Goal: Task Accomplishment & Management: Use online tool/utility

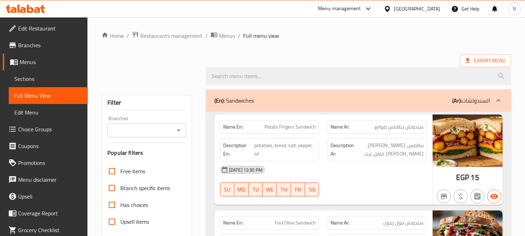
click at [426, 15] on div "[GEOGRAPHIC_DATA]" at bounding box center [412, 8] width 68 height 17
click at [391, 7] on icon at bounding box center [387, 8] width 7 height 7
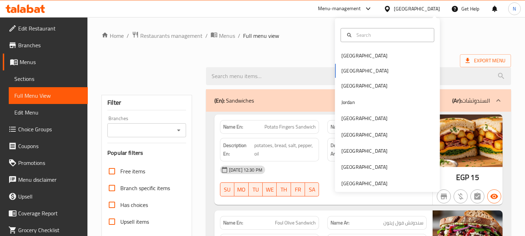
click at [394, 8] on div at bounding box center [389, 9] width 10 height 8
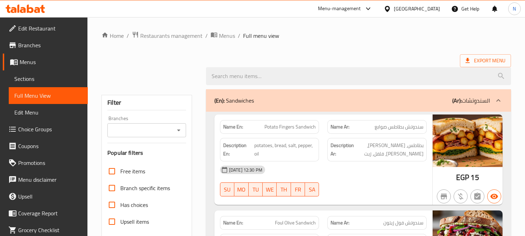
click at [394, 8] on div at bounding box center [389, 9] width 10 height 8
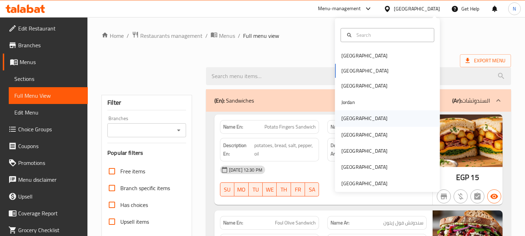
click at [361, 120] on div "Kuwait" at bounding box center [387, 118] width 105 height 16
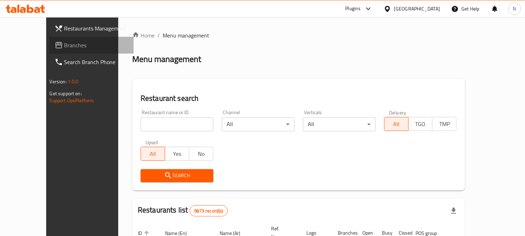
drag, startPoint x: 156, startPoint y: 124, endPoint x: 67, endPoint y: 48, distance: 117.7
click at [67, 48] on span "Branches" at bounding box center [96, 45] width 64 height 8
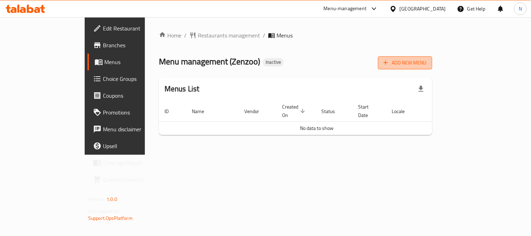
click at [427, 65] on span "Add New Menu" at bounding box center [405, 62] width 43 height 9
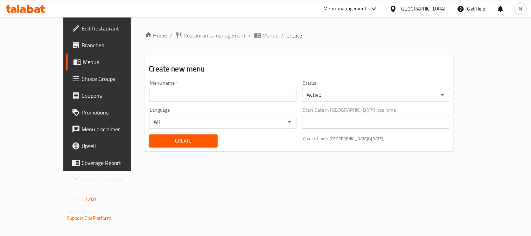
click at [187, 93] on input "text" at bounding box center [222, 95] width 147 height 14
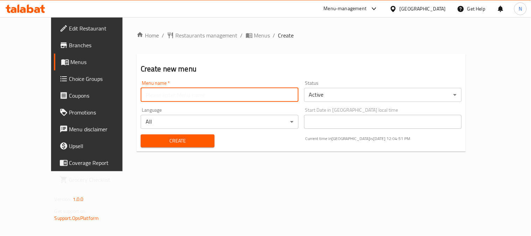
type input "menu"
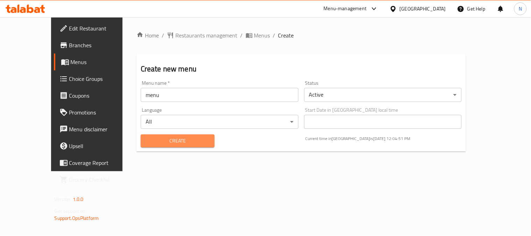
click at [175, 143] on span "Create" at bounding box center [177, 141] width 63 height 9
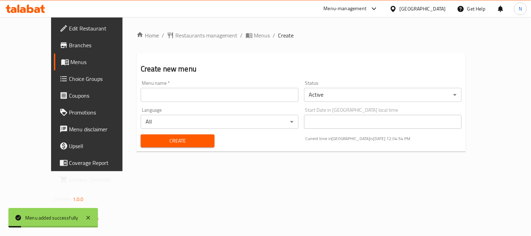
click at [230, 41] on div "Home / Restaurants management / Menus / Create Create new menu Menu name   * Me…" at bounding box center [302, 94] width 330 height 126
click at [254, 38] on span "Menus" at bounding box center [262, 35] width 16 height 8
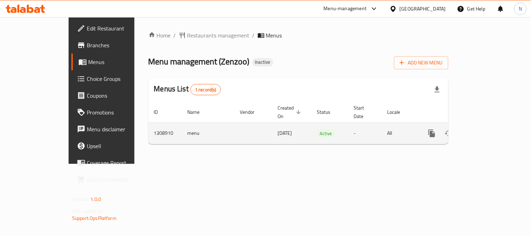
click at [496, 126] on td "enhanced table" at bounding box center [457, 133] width 78 height 21
click at [487, 129] on icon "enhanced table" at bounding box center [482, 133] width 8 height 8
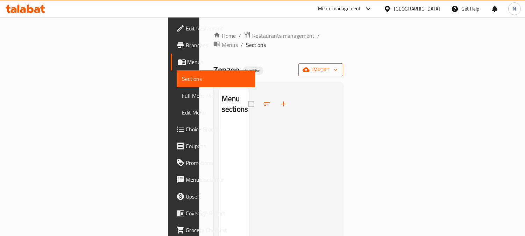
click at [343, 63] on button "import" at bounding box center [321, 69] width 45 height 13
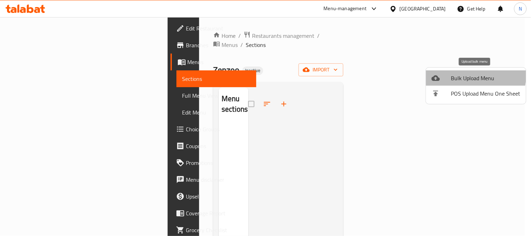
click at [466, 74] on span "Bulk Upload Menu" at bounding box center [485, 78] width 69 height 8
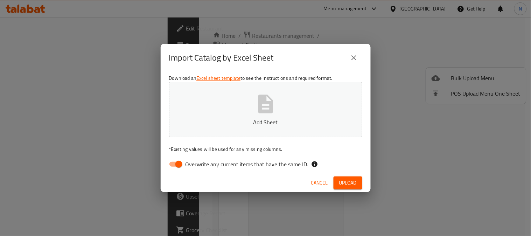
click at [178, 161] on input "Overwrite any current items that have the same ID." at bounding box center [179, 164] width 40 height 13
checkbox input "false"
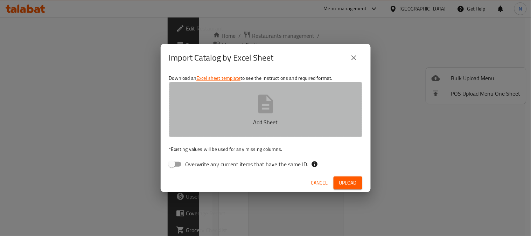
click at [221, 111] on button "Add Sheet" at bounding box center [265, 109] width 193 height 55
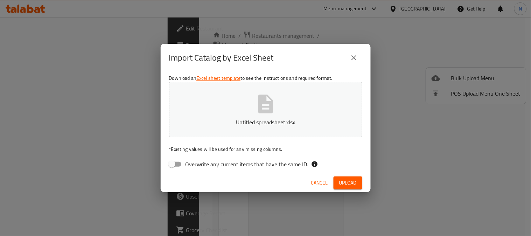
click at [354, 184] on span "Upload" at bounding box center [348, 183] width 18 height 9
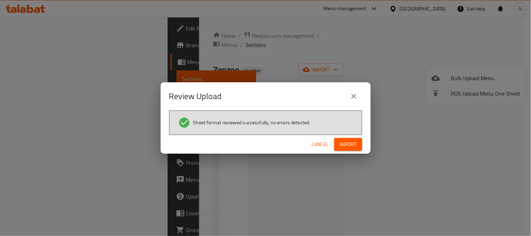
click at [352, 146] on span "Import" at bounding box center [348, 144] width 17 height 9
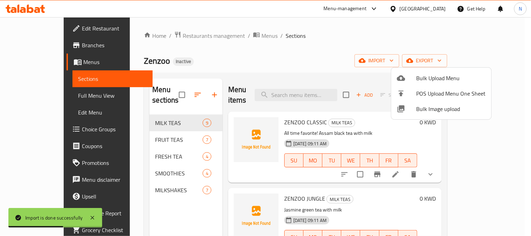
click at [44, 93] on div at bounding box center [265, 118] width 531 height 236
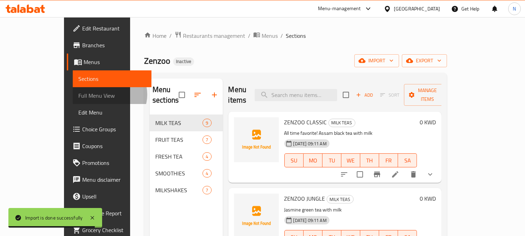
click at [78, 95] on span "Full Menu View" at bounding box center [112, 95] width 68 height 8
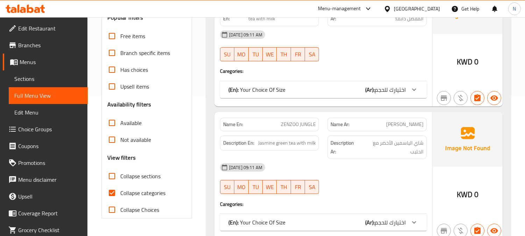
scroll to position [155, 0]
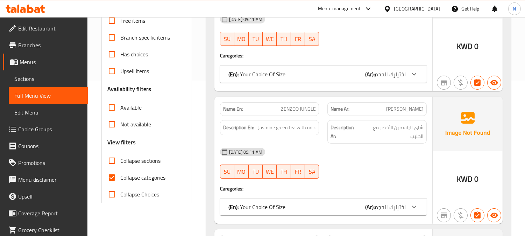
click at [109, 177] on input "Collapse categories" at bounding box center [112, 177] width 17 height 17
checkbox input "false"
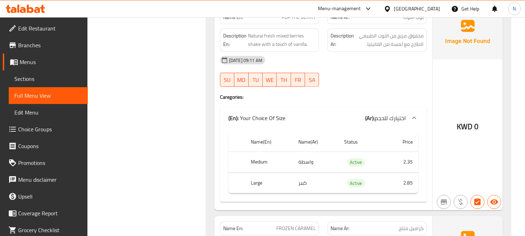
scroll to position [6053, 0]
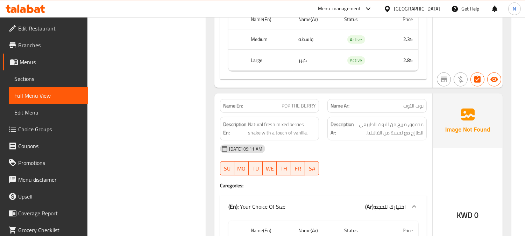
click at [39, 58] on span "Menus" at bounding box center [51, 62] width 63 height 8
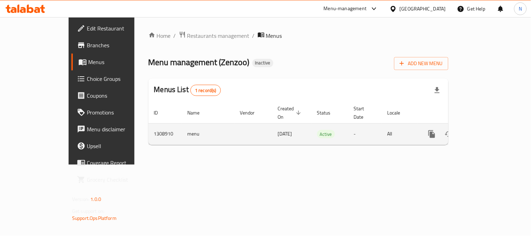
click at [470, 130] on icon "enhanced table" at bounding box center [465, 134] width 8 height 8
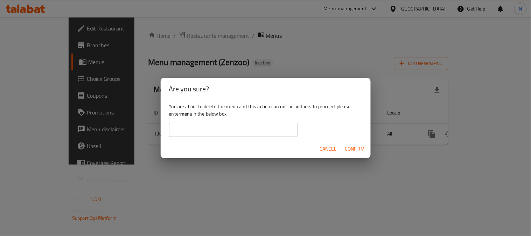
click at [185, 113] on b "menu" at bounding box center [186, 113] width 12 height 9
copy b "menu"
paste input "menu"
type input "menu"
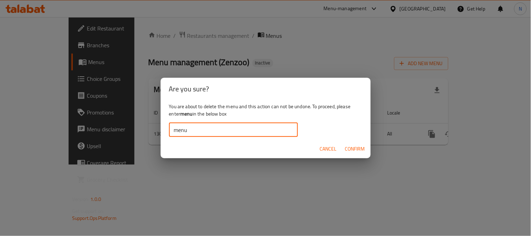
click at [354, 147] on span "Confirm" at bounding box center [355, 149] width 20 height 9
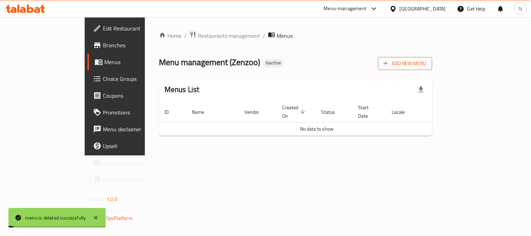
click at [427, 61] on span "Add New Menu" at bounding box center [405, 63] width 43 height 9
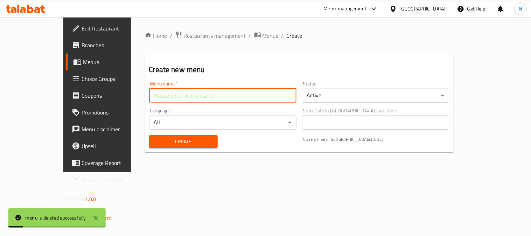
drag, startPoint x: 169, startPoint y: 95, endPoint x: 165, endPoint y: 98, distance: 5.3
click at [169, 95] on input "text" at bounding box center [222, 96] width 147 height 14
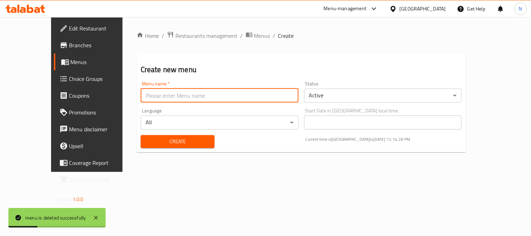
type input "menu"
click at [144, 135] on button "Create" at bounding box center [178, 141] width 74 height 13
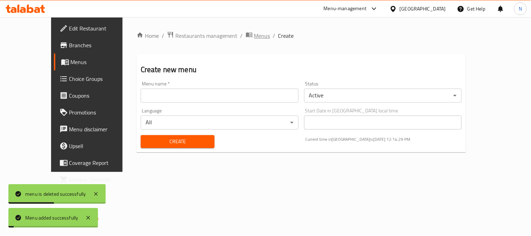
click at [254, 37] on span "Menus" at bounding box center [262, 36] width 16 height 8
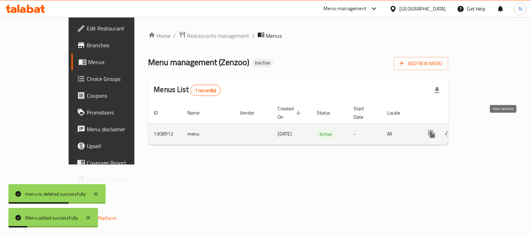
click at [487, 130] on icon "enhanced table" at bounding box center [482, 134] width 8 height 8
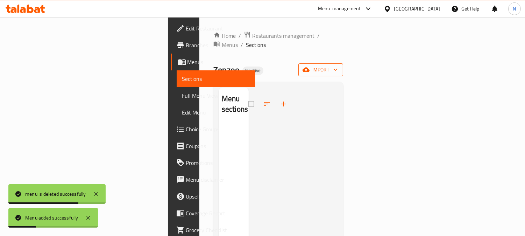
click at [338, 65] on span "import" at bounding box center [321, 69] width 34 height 9
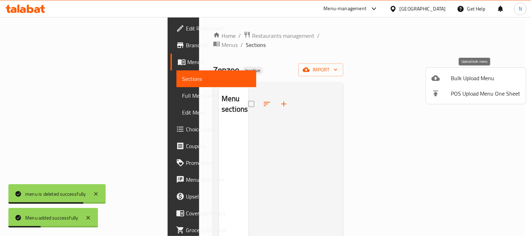
click at [464, 71] on li "Bulk Upload Menu" at bounding box center [476, 77] width 100 height 15
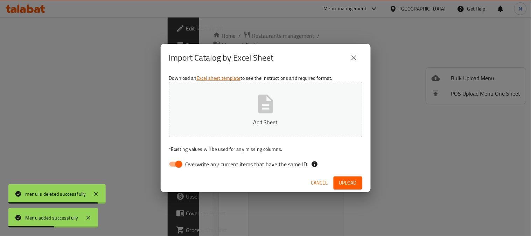
click at [174, 163] on input "Overwrite any current items that have the same ID." at bounding box center [179, 164] width 40 height 13
checkbox input "false"
click at [271, 114] on icon "button" at bounding box center [266, 104] width 22 height 22
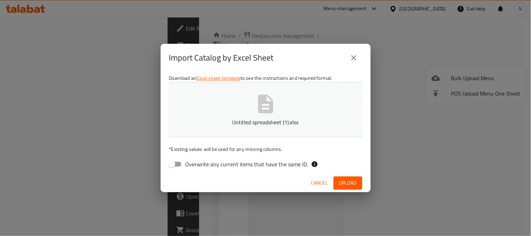
click at [341, 189] on button "Upload" at bounding box center [348, 182] width 29 height 13
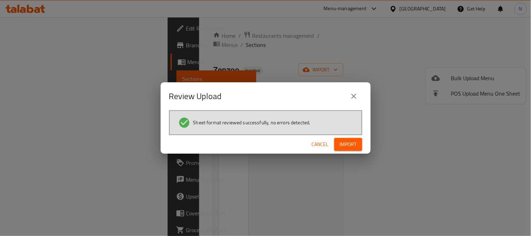
click at [347, 145] on span "Import" at bounding box center [348, 144] width 17 height 9
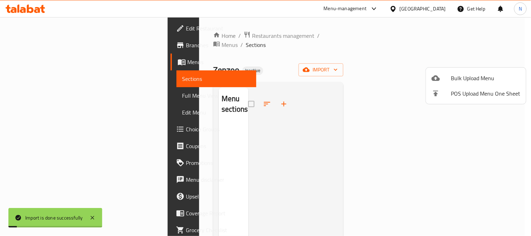
click at [29, 93] on div at bounding box center [265, 118] width 531 height 236
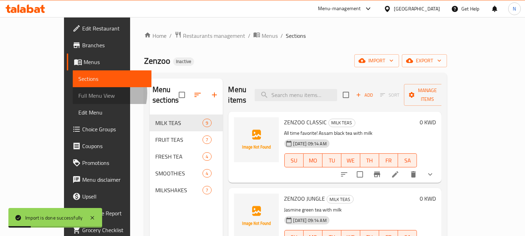
click at [78, 93] on span "Full Menu View" at bounding box center [112, 95] width 68 height 8
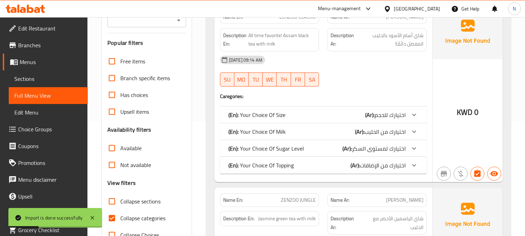
scroll to position [117, 0]
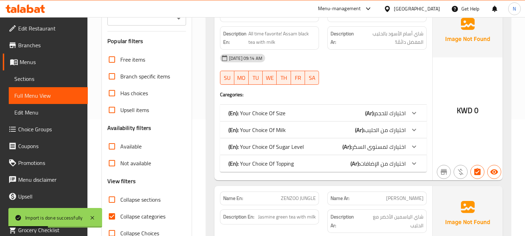
click at [112, 218] on input "Collapse categories" at bounding box center [112, 216] width 17 height 17
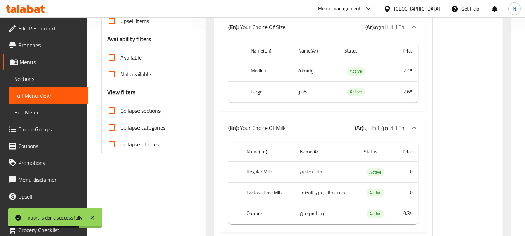
scroll to position [194, 0]
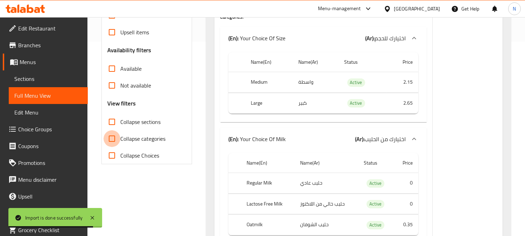
click at [112, 140] on input "Collapse categories" at bounding box center [112, 138] width 17 height 17
checkbox input "true"
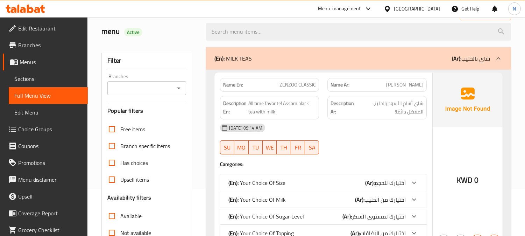
scroll to position [0, 0]
